Goal: Information Seeking & Learning: Learn about a topic

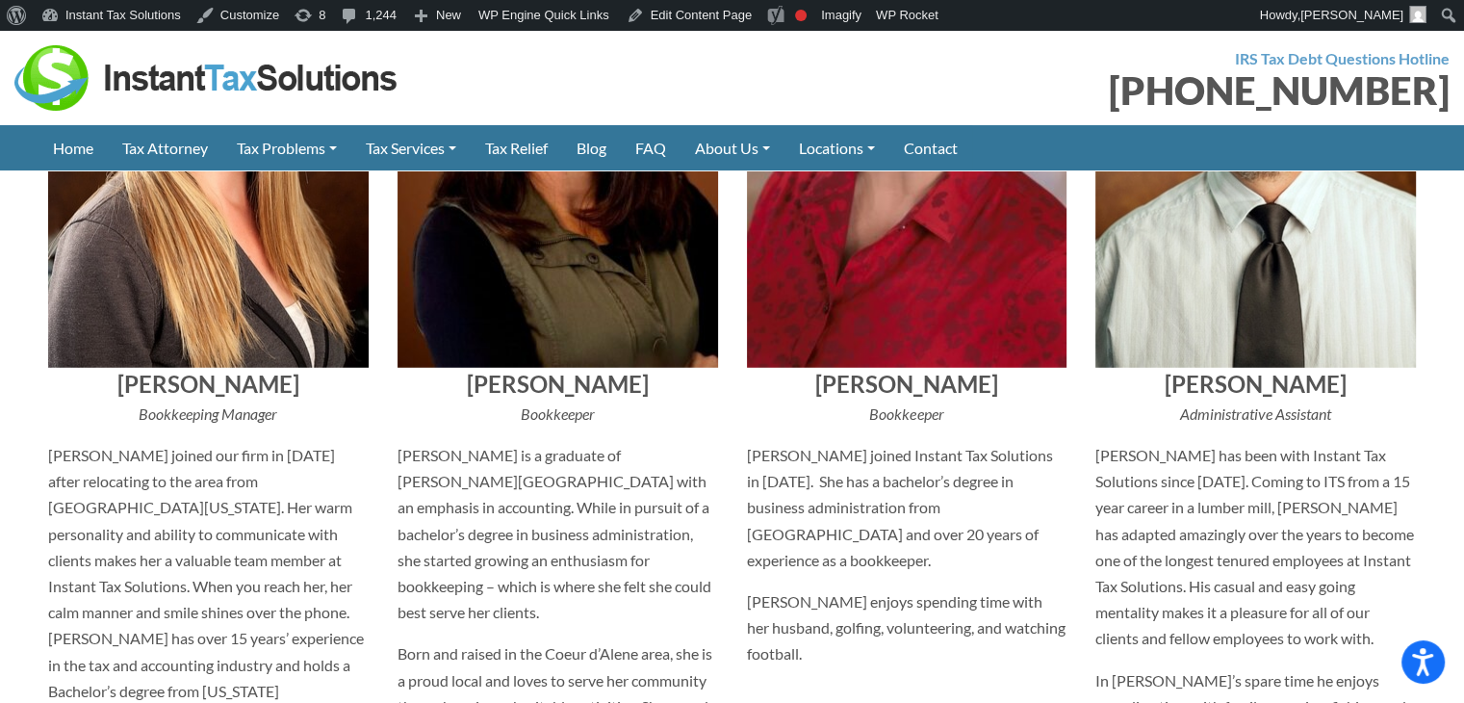
scroll to position [5416, 0]
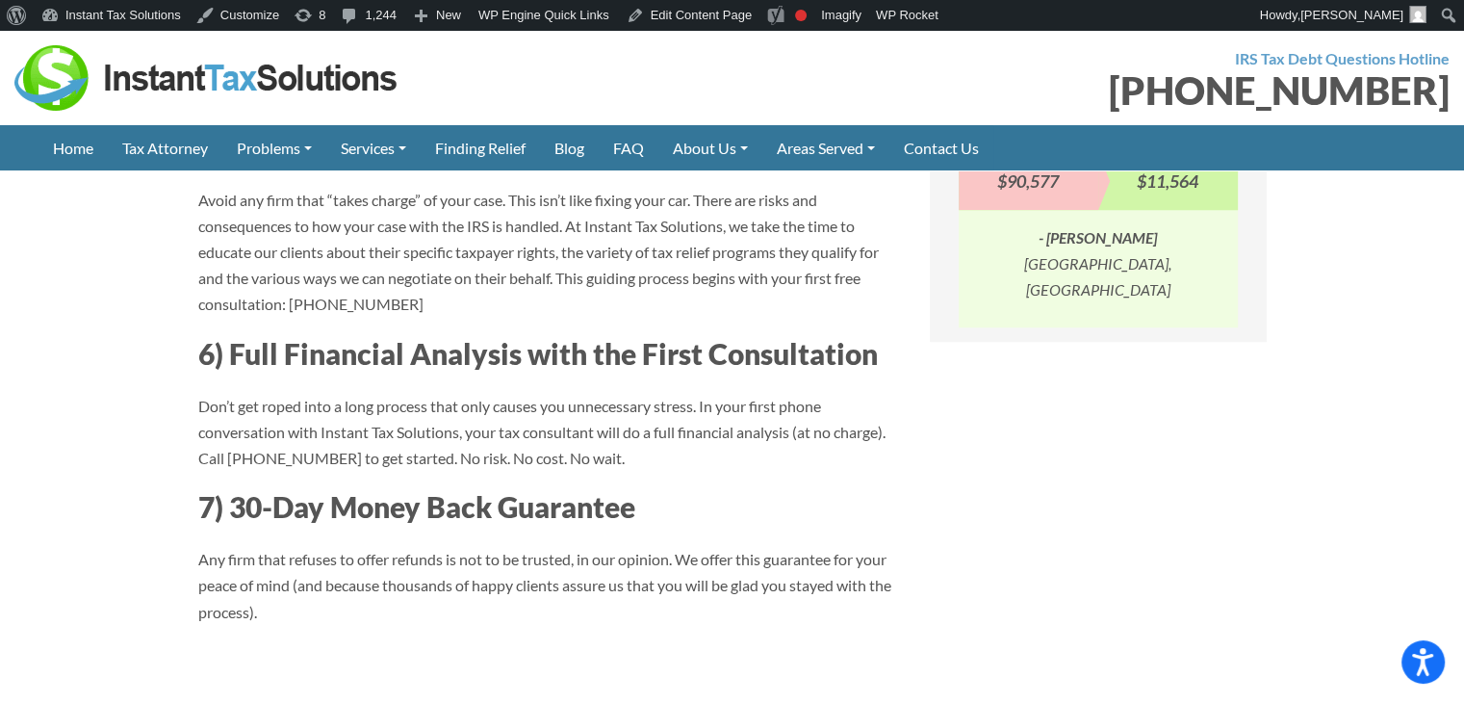
scroll to position [1925, 0]
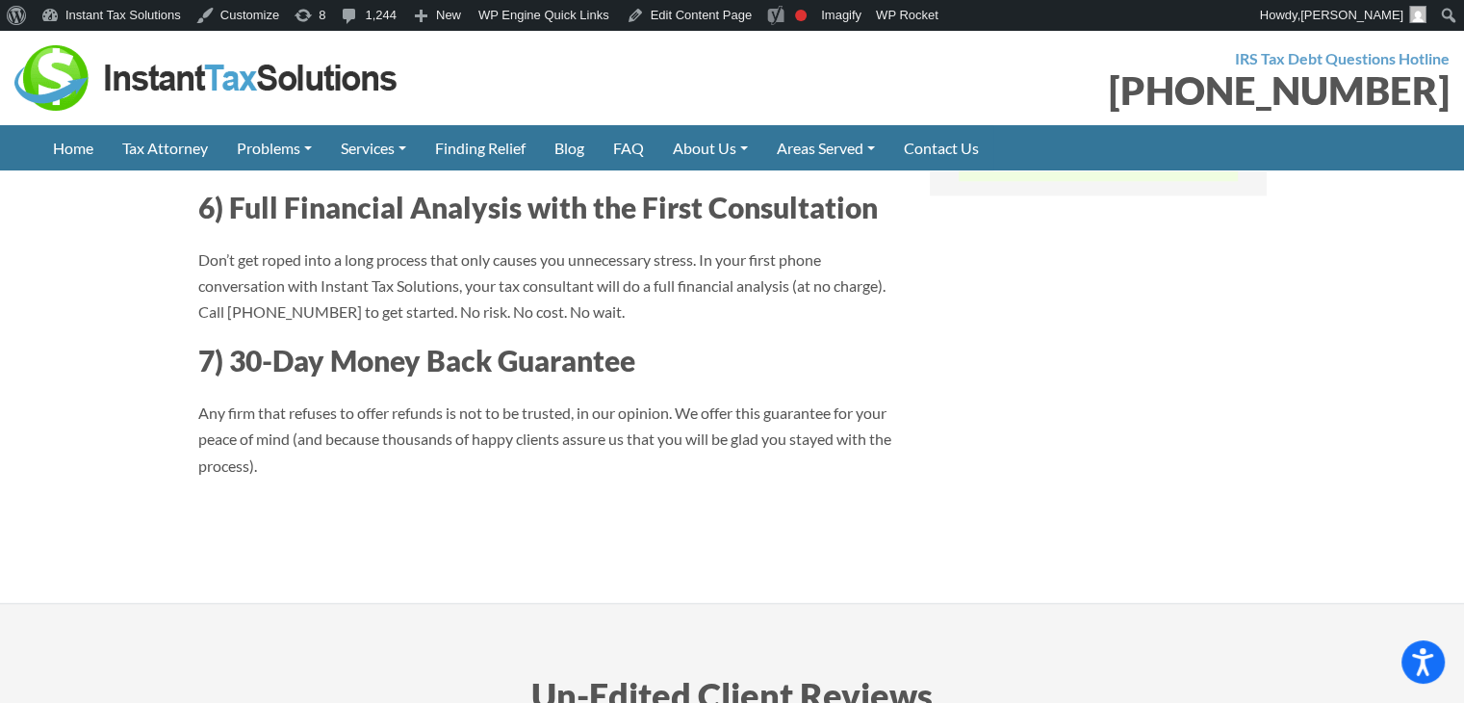
click at [598, 86] on div at bounding box center [366, 77] width 704 height 65
click at [654, 71] on div at bounding box center [366, 77] width 704 height 65
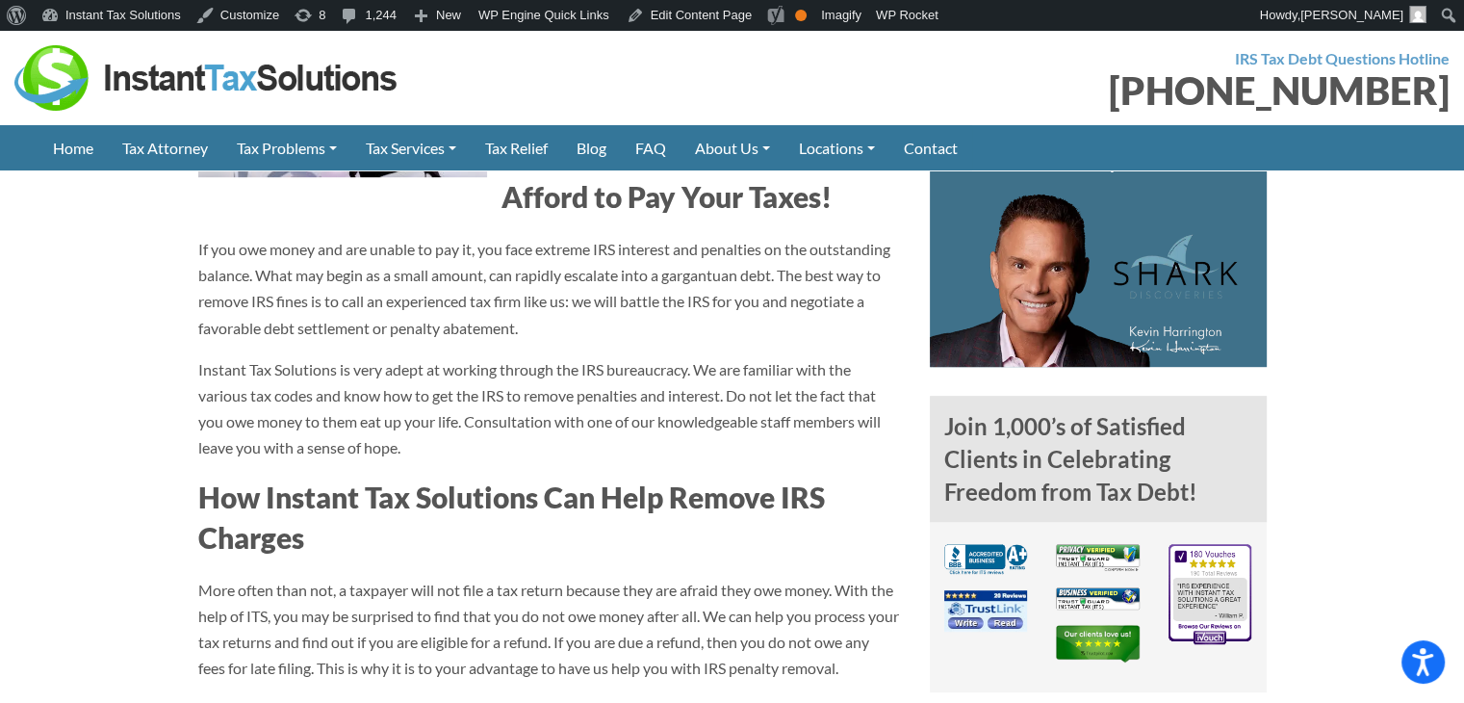
scroll to position [578, 0]
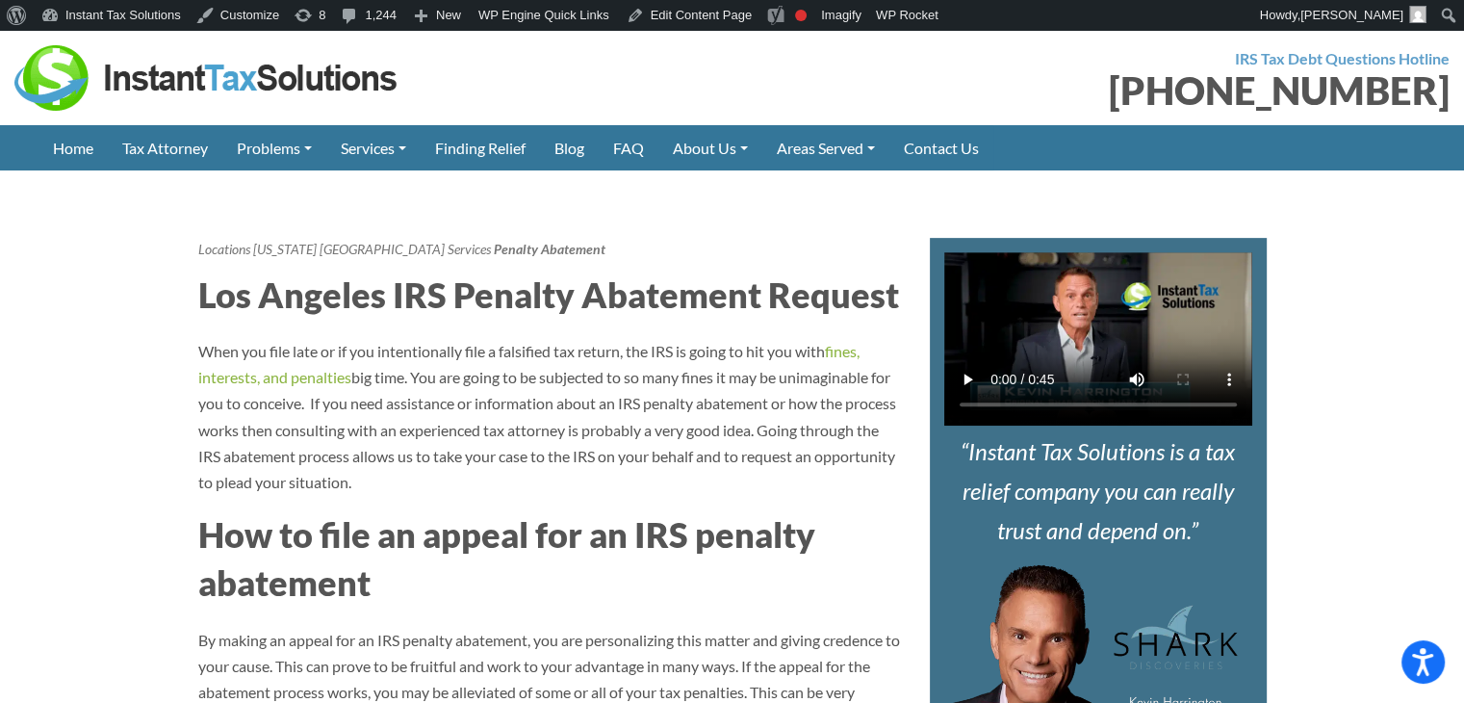
scroll to position [578, 0]
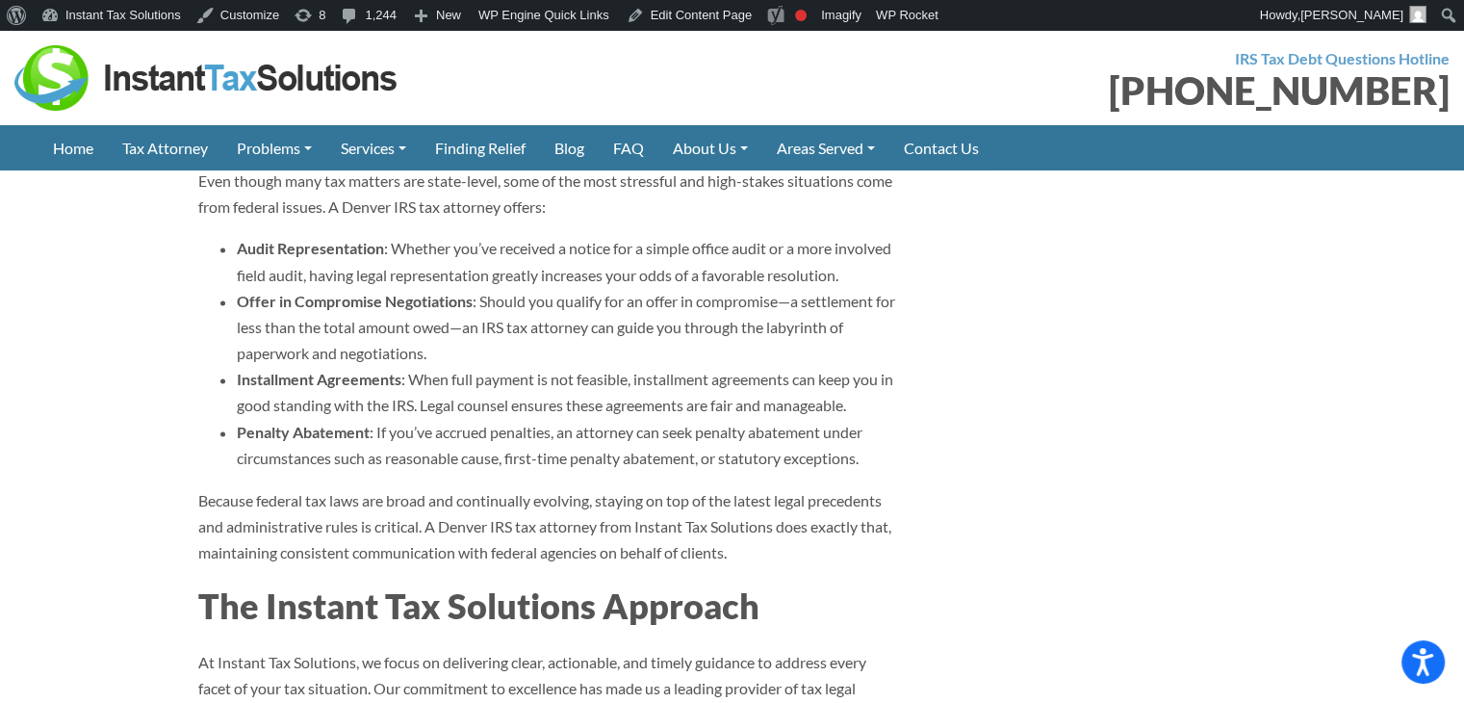
scroll to position [2888, 0]
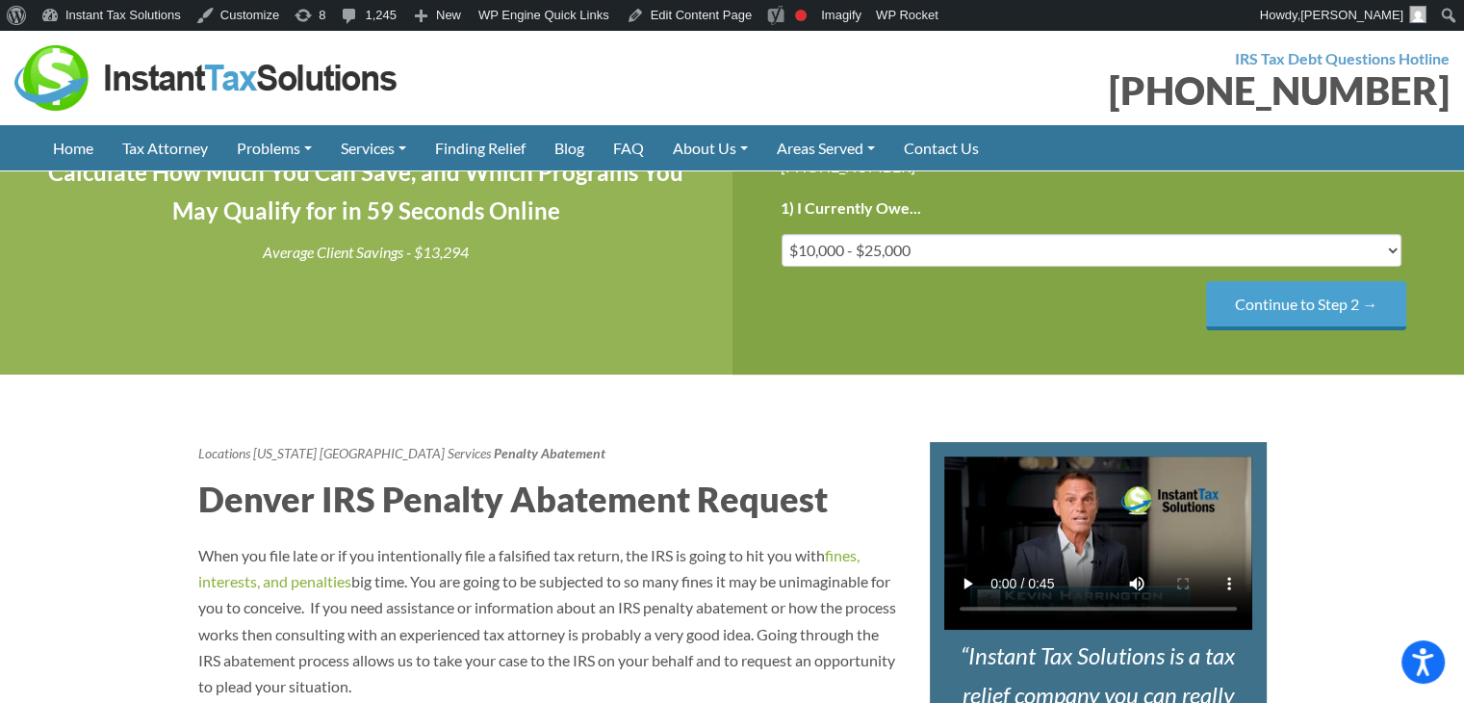
scroll to position [481, 0]
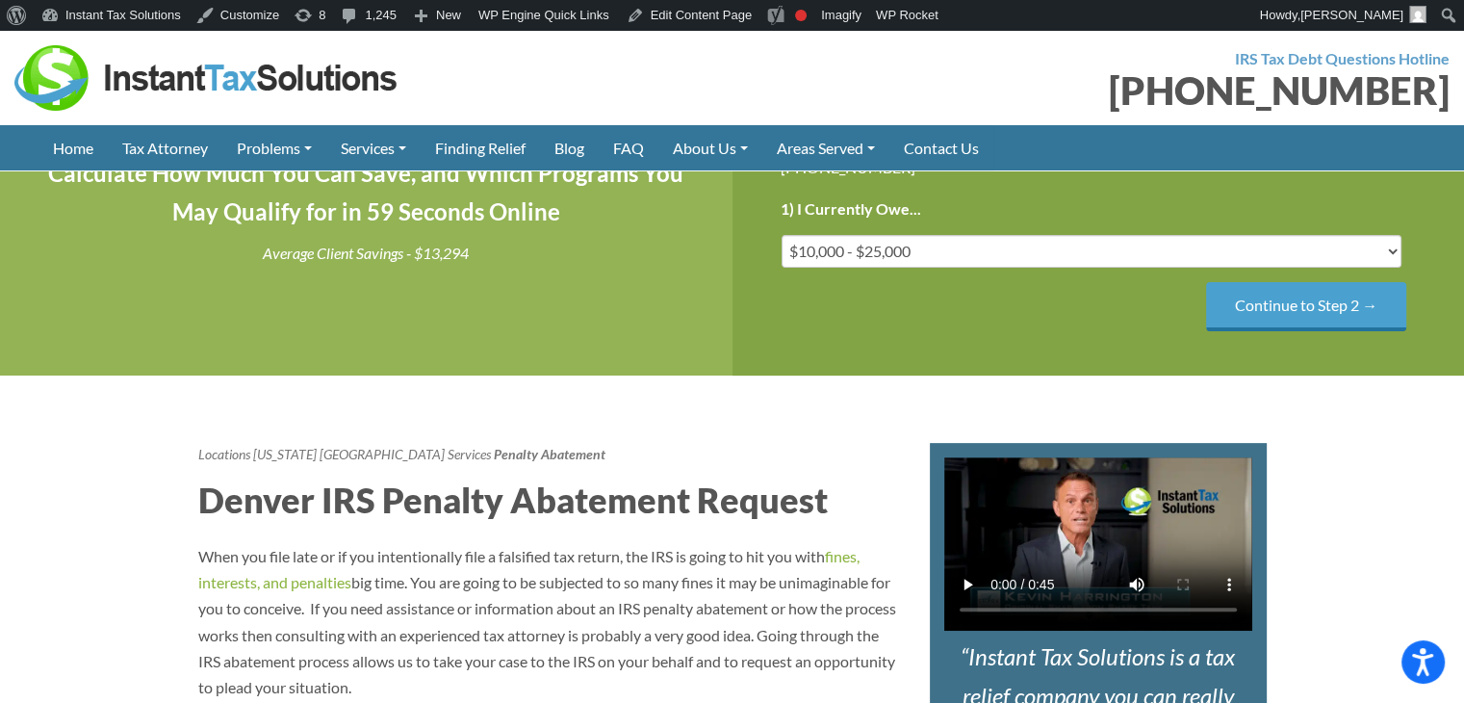
drag, startPoint x: 379, startPoint y: 450, endPoint x: 717, endPoint y: 401, distance: 341.3
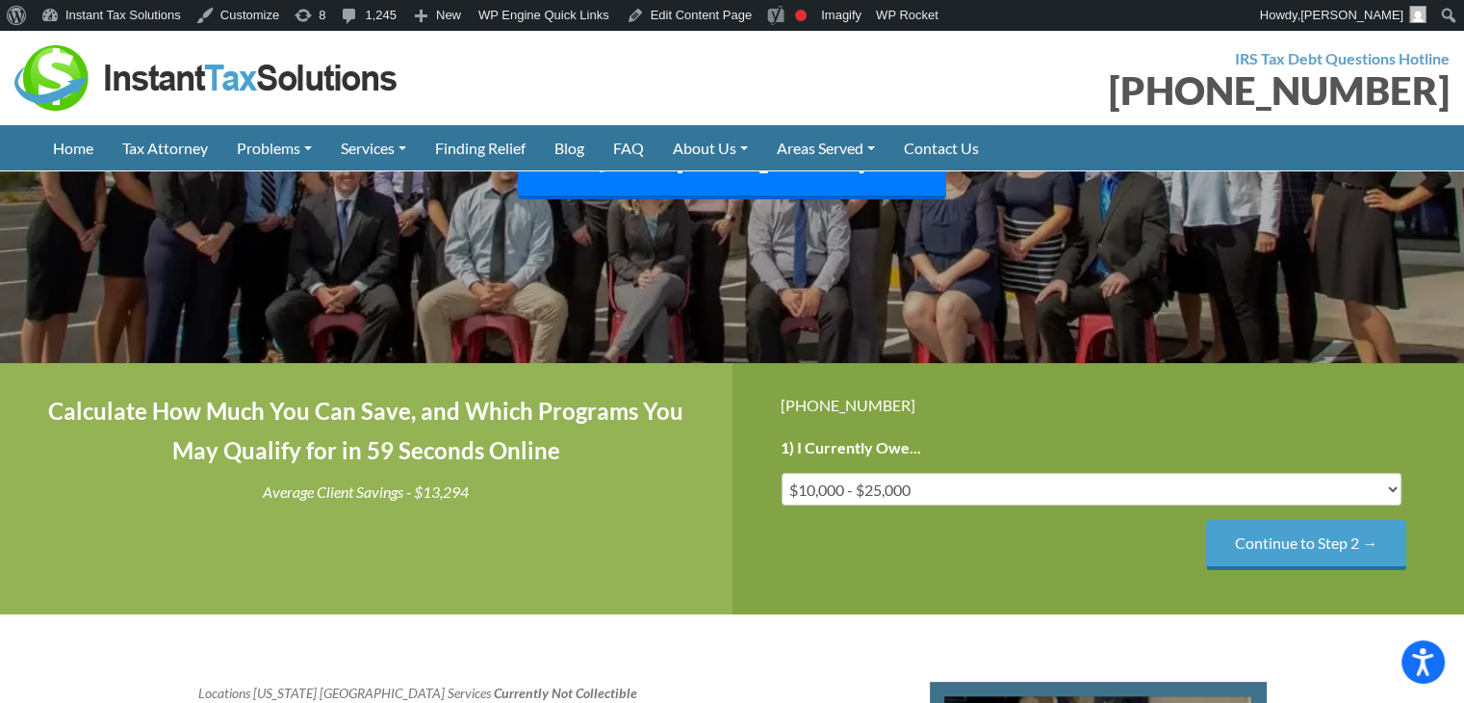
scroll to position [96, 0]
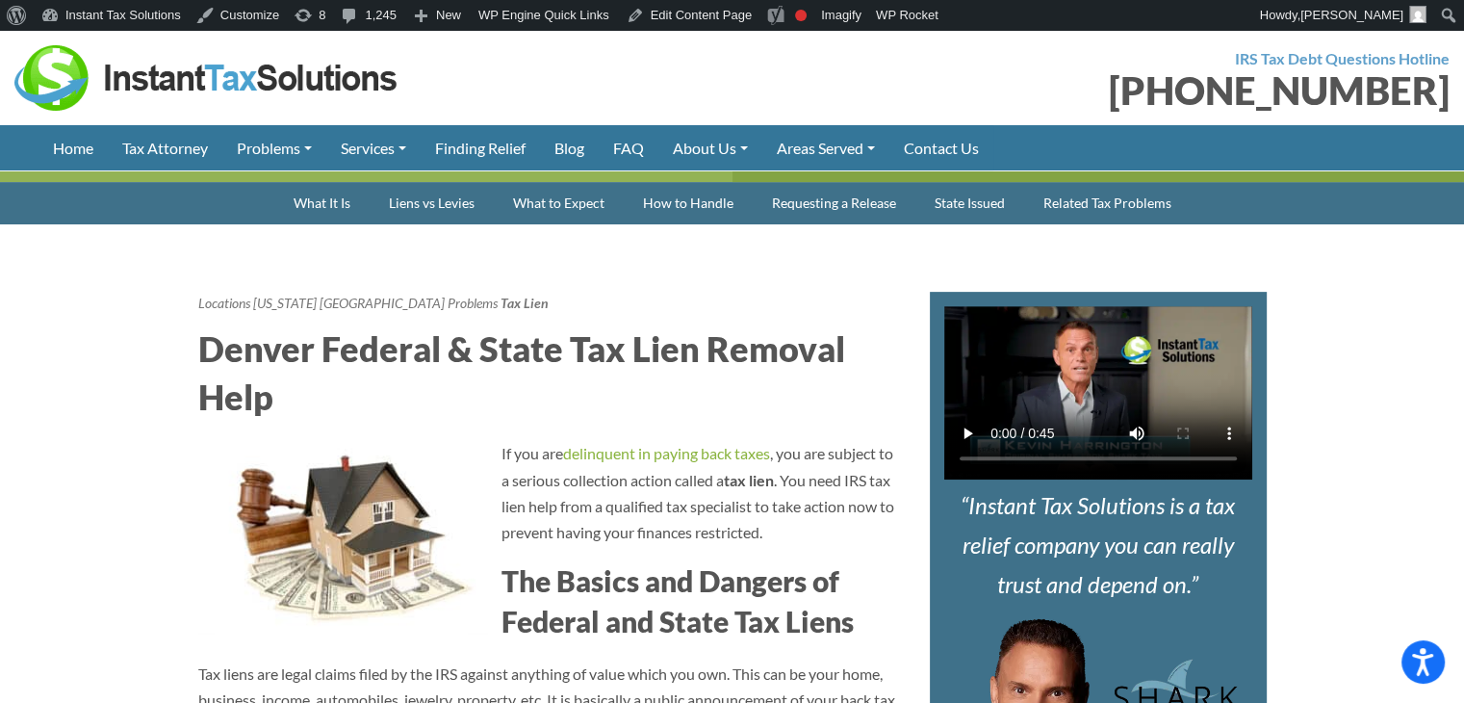
scroll to position [693, 0]
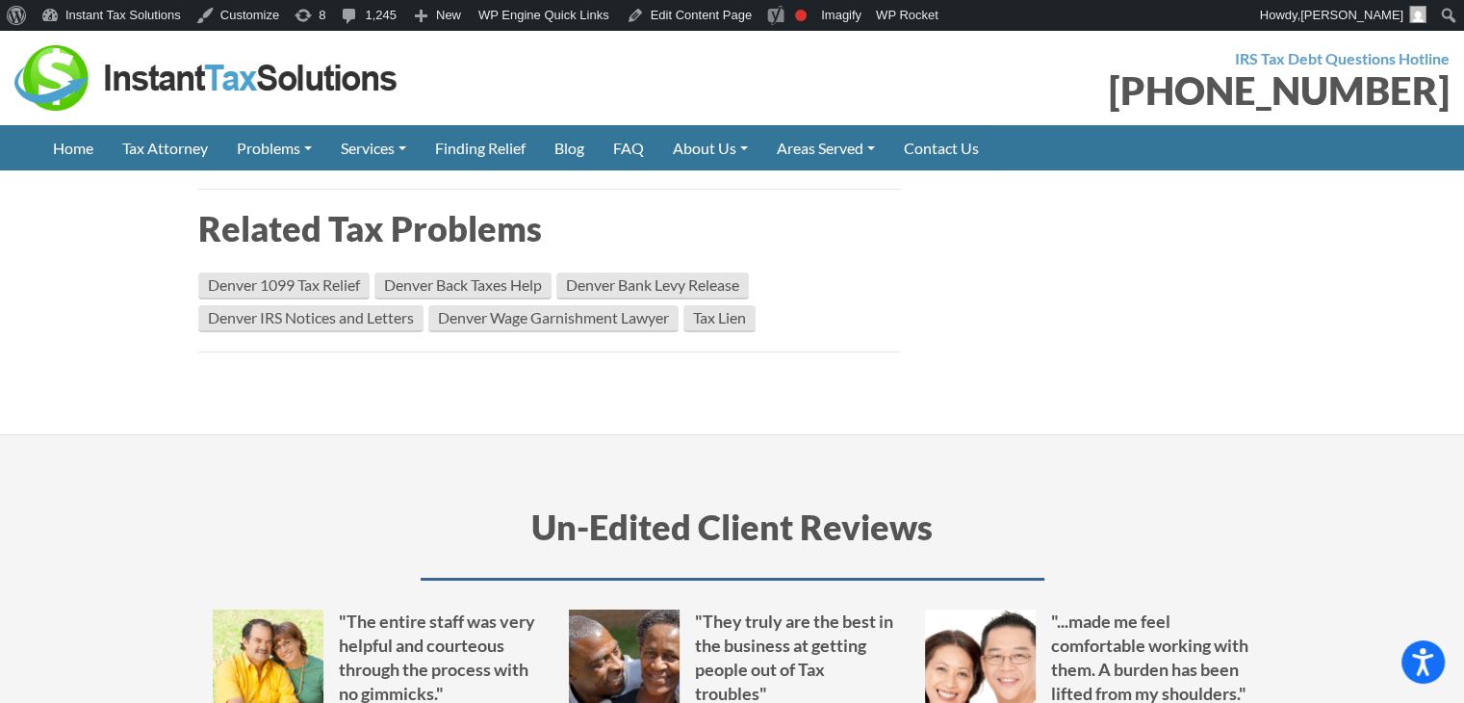
scroll to position [6751, 0]
